Goal: Task Accomplishment & Management: Use online tool/utility

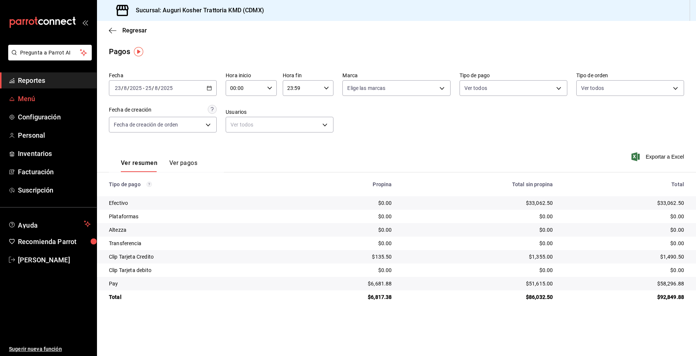
click at [28, 100] on span "Menú" at bounding box center [54, 99] width 73 height 10
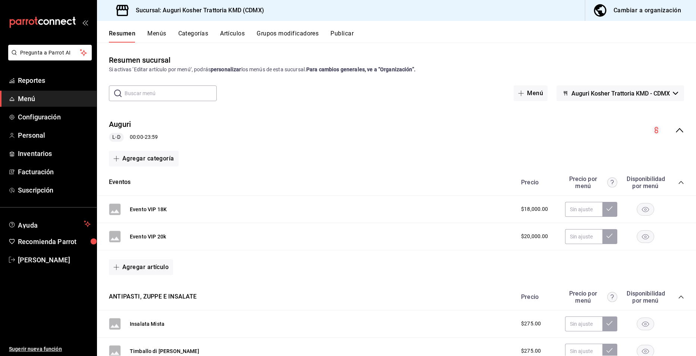
click at [161, 34] on button "Menús" at bounding box center [156, 36] width 19 height 13
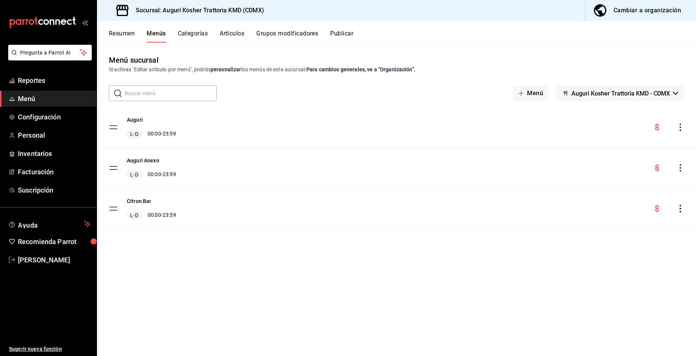
click at [235, 33] on button "Artículos" at bounding box center [232, 36] width 25 height 13
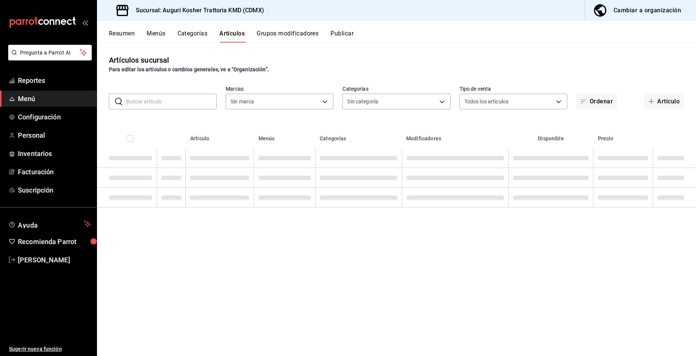
click at [155, 101] on input "text" at bounding box center [171, 101] width 91 height 15
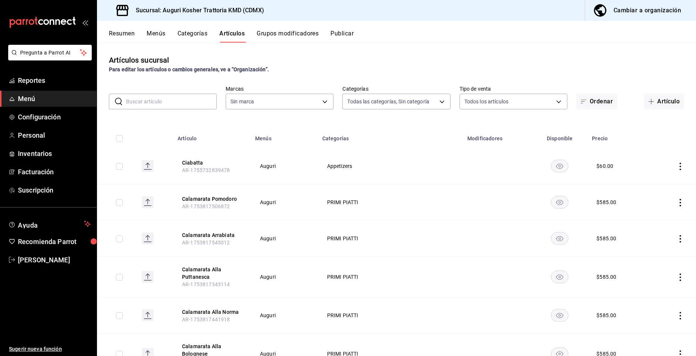
type input "ac309271-34c6-480e-a9c0-4e0dc7e68b46,34eac86f-96c9-44da-8e48-83fb0b51b989,7aeac…"
type input "s"
type input "547d7ab4-ae94-42c5-a6f1-5ade27299f19"
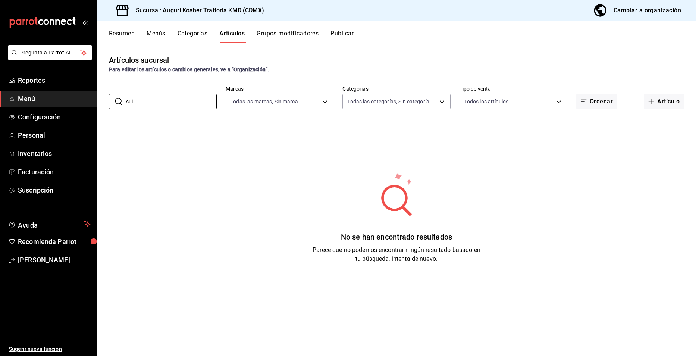
click at [249, 328] on div "Artículos sucursal Para editar los artículos o cambios generales, ve a “Organiz…" at bounding box center [396, 199] width 599 height 313
drag, startPoint x: 148, startPoint y: 103, endPoint x: 107, endPoint y: 103, distance: 41.8
click at [107, 103] on div "​ sui ​ Marcas Todas las marcas, Sin marca 547d7ab4-ae94-42c5-a6f1-5ade27299f19…" at bounding box center [396, 97] width 599 height 24
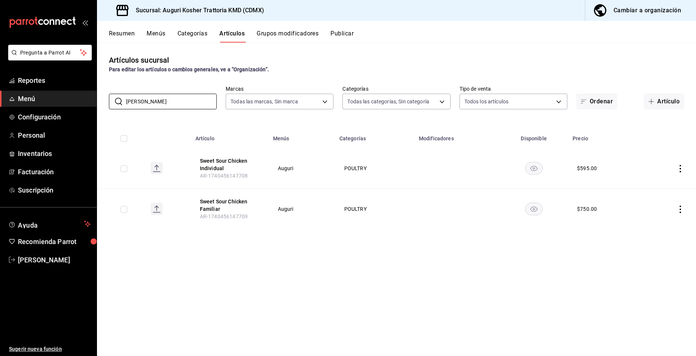
drag, startPoint x: 158, startPoint y: 104, endPoint x: 98, endPoint y: 101, distance: 59.8
click at [98, 101] on div "​ [PERSON_NAME] ​ Marcas Todas las marcas, Sin marca 547d7ab4-ae94-42c5-a6f1-5a…" at bounding box center [396, 97] width 599 height 24
type input "[PERSON_NAME]"
click at [266, 304] on div "Artículos sucursal Para editar los artículos o cambios generales, ve a “Organiz…" at bounding box center [396, 199] width 599 height 313
click at [31, 81] on span "Reportes" at bounding box center [54, 80] width 73 height 10
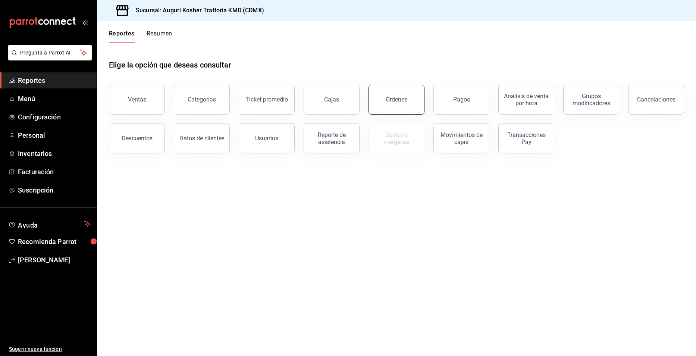
click at [395, 99] on div "Órdenes" at bounding box center [397, 99] width 22 height 7
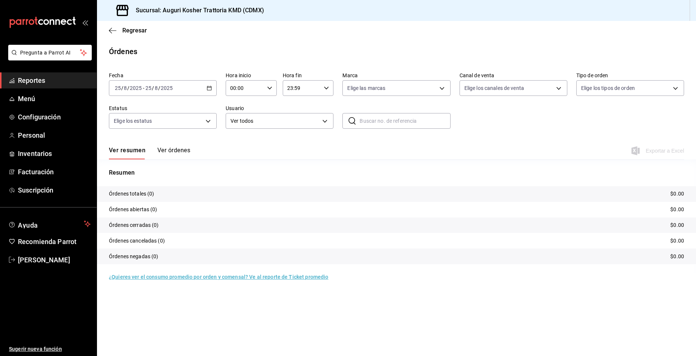
click at [153, 86] on span "/" at bounding box center [153, 88] width 2 height 6
click at [132, 195] on span "Rango de fechas" at bounding box center [144, 195] width 58 height 8
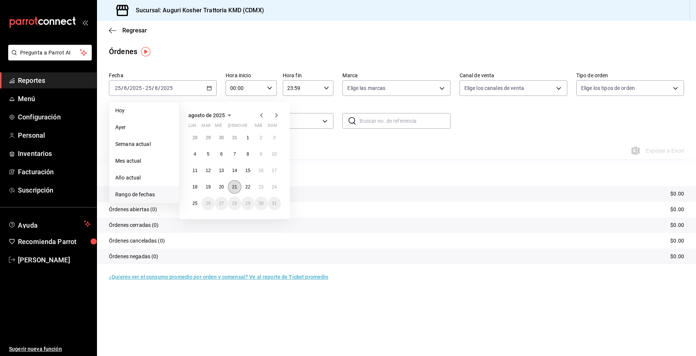
click at [234, 187] on abbr "21" at bounding box center [234, 186] width 5 height 5
click at [276, 188] on abbr "24" at bounding box center [274, 186] width 5 height 5
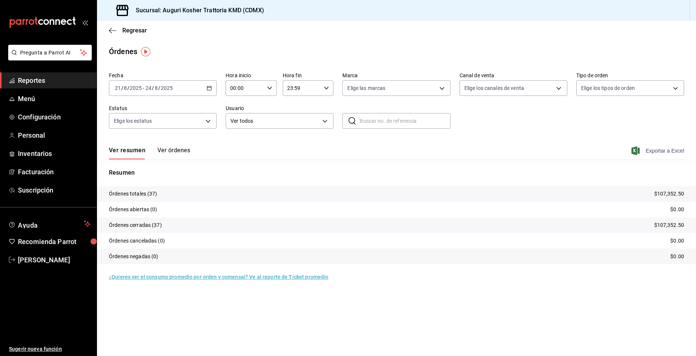
click at [666, 150] on span "Exportar a Excel" at bounding box center [658, 150] width 51 height 9
